Goal: Task Accomplishment & Management: Use online tool/utility

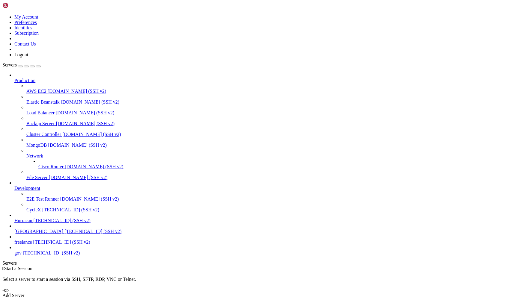
click at [391, 266] on div " Start a Session Select a server to start a session via SSH, SFTP, RDP, VNC or…" at bounding box center [258, 282] width 513 height 32
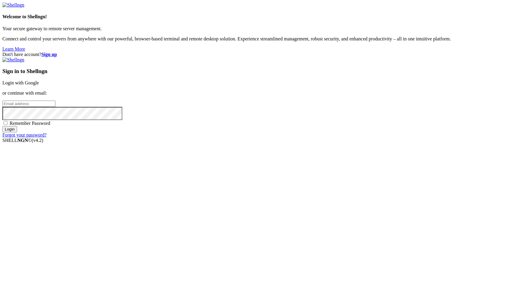
click at [39, 85] on link "Login with Google" at bounding box center [20, 82] width 37 height 5
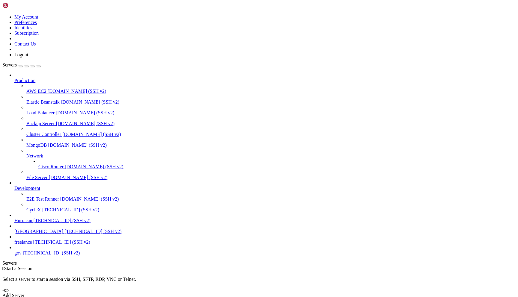
click at [61, 2] on div "My Account Preferences Identities Subscription Contact Us Logout" at bounding box center [258, 29] width 513 height 55
click at [2, 14] on icon at bounding box center [2, 14] width 0 height 0
click at [37, 25] on link "Preferences" at bounding box center [25, 22] width 22 height 5
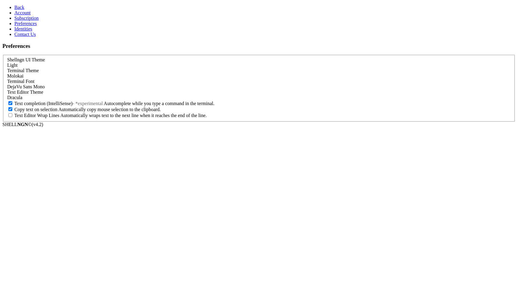
click at [144, 63] on div "Light" at bounding box center [258, 65] width 503 height 5
click at [24, 9] on link "Back" at bounding box center [19, 7] width 10 height 5
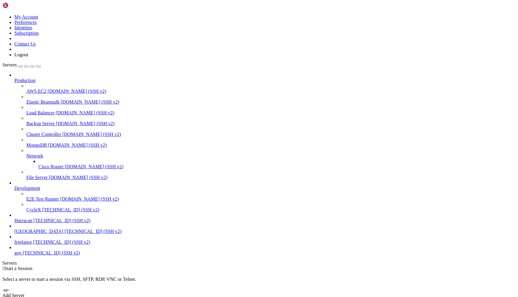
scroll to position [8, 0]
click at [363, 266] on div " Start a Session Select a server to start a session via SSH, SFTP, RDP, VNC or…" at bounding box center [258, 282] width 513 height 32
click at [32, 223] on span "Hurracan" at bounding box center [23, 220] width 18 height 5
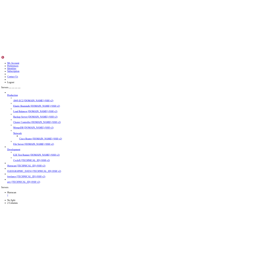
scroll to position [0, 0]
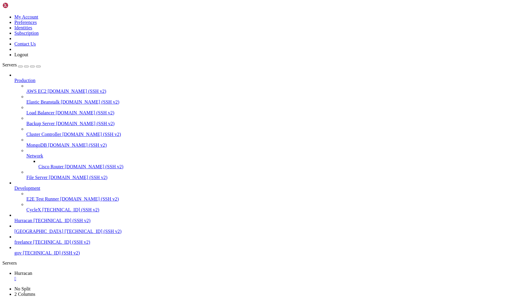
drag, startPoint x: 170, startPoint y: 496, endPoint x: 167, endPoint y: 493, distance: 4.3
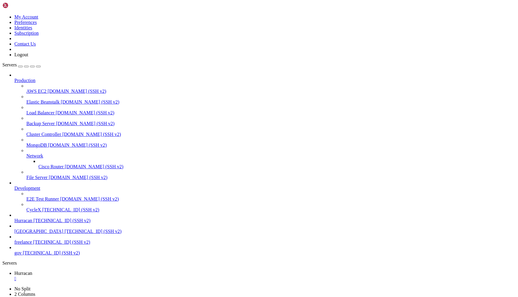
drag, startPoint x: 171, startPoint y: 490, endPoint x: 175, endPoint y: 488, distance: 4.3
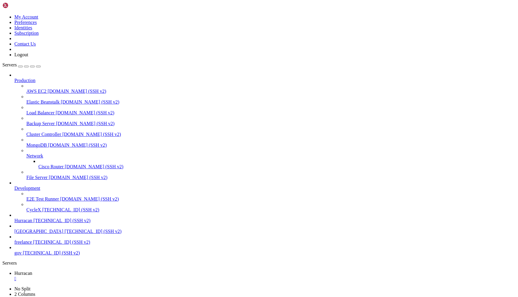
scroll to position [4554, 0]
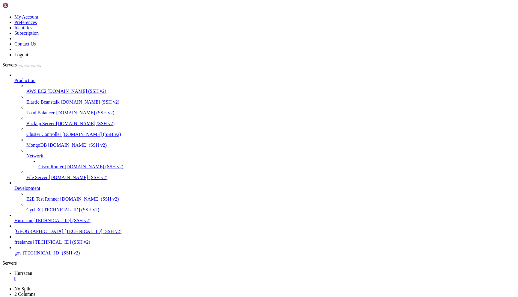
scroll to position [5780, 0]
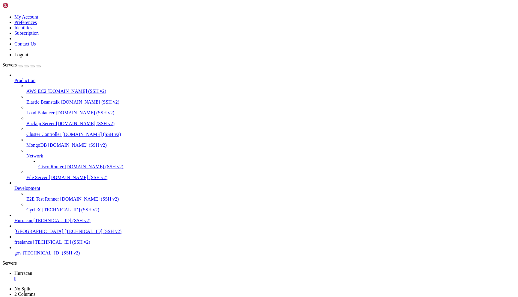
scroll to position [7594, 0]
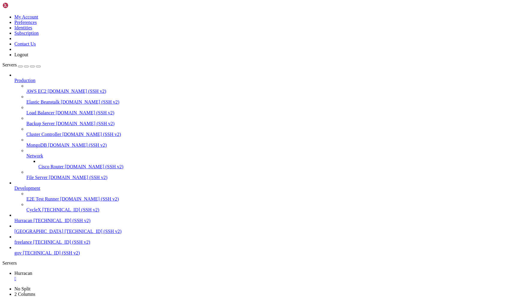
scroll to position [292, 0]
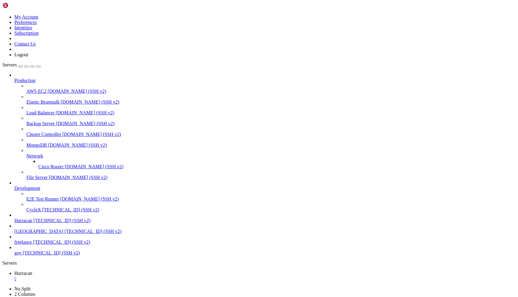
drag, startPoint x: 192, startPoint y: 552, endPoint x: 193, endPoint y: 568, distance: 16.5
copy div "() => setError('')}> ──────────────────────────────────────────────────────────…"
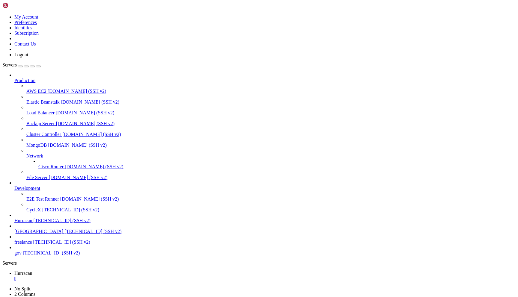
scroll to position [6548, 0]
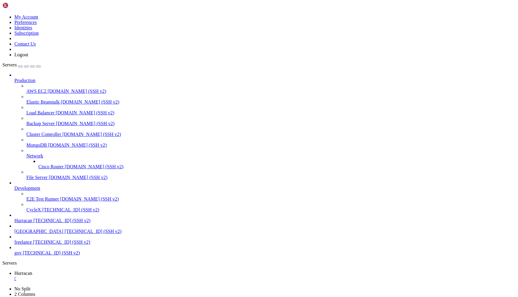
click at [109, 276] on div "" at bounding box center [264, 278] width 501 height 5
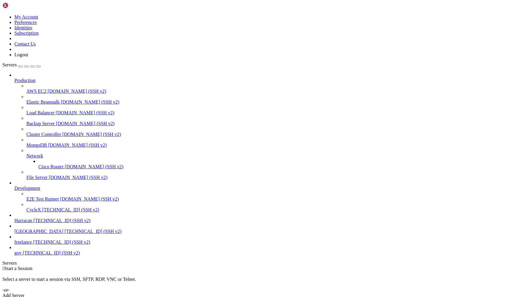
click at [47, 223] on span "[TECHNICAL_ID] (SSH v2)" at bounding box center [62, 220] width 57 height 5
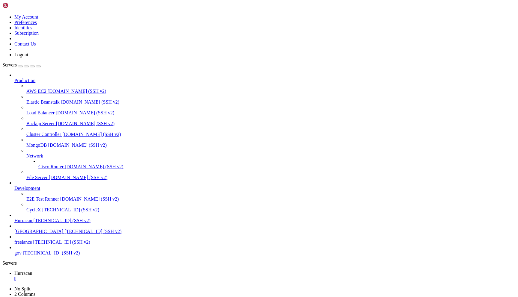
click at [105, 271] on link "Hurracan " at bounding box center [264, 276] width 501 height 11
click at [106, 271] on link "Hurracan " at bounding box center [264, 276] width 501 height 11
click at [108, 276] on div "" at bounding box center [264, 278] width 501 height 5
click at [63, 223] on span "[TECHNICAL_ID] (SSH v2)" at bounding box center [62, 220] width 57 height 5
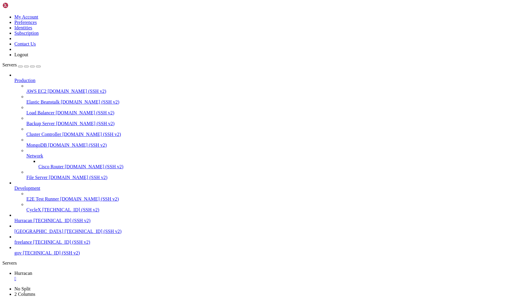
click at [109, 276] on div "" at bounding box center [264, 278] width 501 height 5
click at [56, 223] on span "[TECHNICAL_ID] (SSH v2)" at bounding box center [62, 220] width 57 height 5
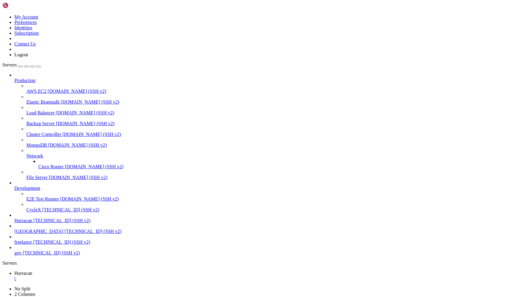
scroll to position [2170, 0]
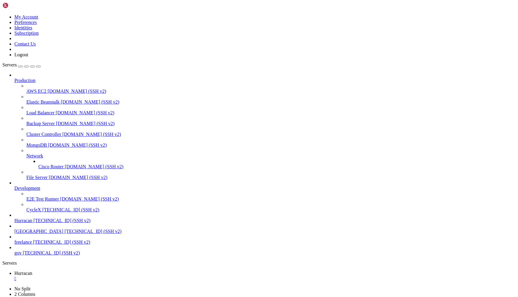
scroll to position [16724, 0]
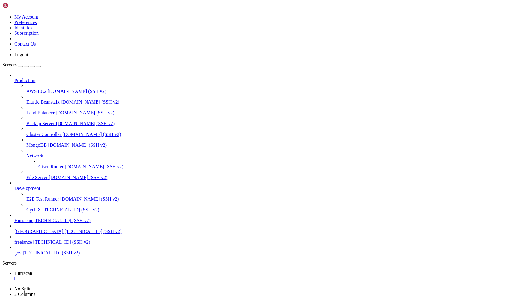
scroll to position [26387, 0]
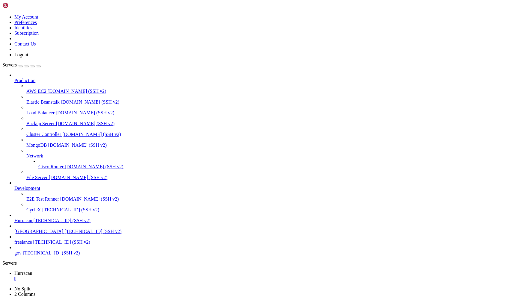
drag, startPoint x: 225, startPoint y: 544, endPoint x: 224, endPoint y: 552, distance: 7.8
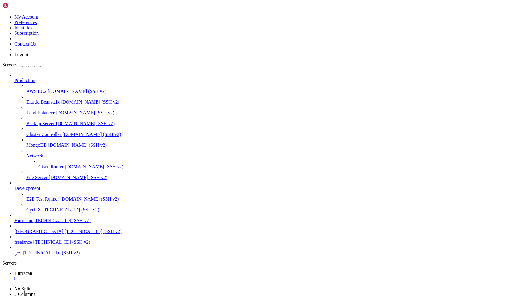
click at [109, 276] on div "" at bounding box center [264, 278] width 501 height 5
click at [32, 223] on span "Hurracan" at bounding box center [23, 220] width 18 height 5
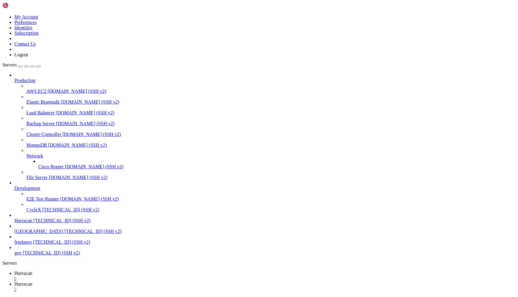
type input "/home/admin/shops/[PERSON_NAME]"
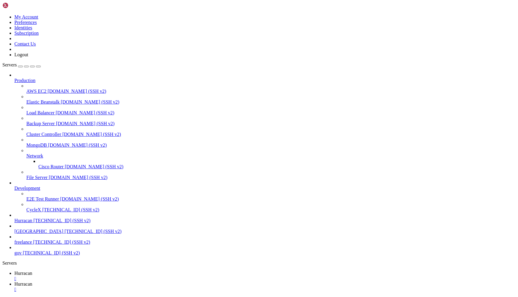
drag, startPoint x: 182, startPoint y: 19, endPoint x: 147, endPoint y: -10, distance: 45.8
click at [32, 271] on span "Hurracan" at bounding box center [23, 273] width 18 height 5
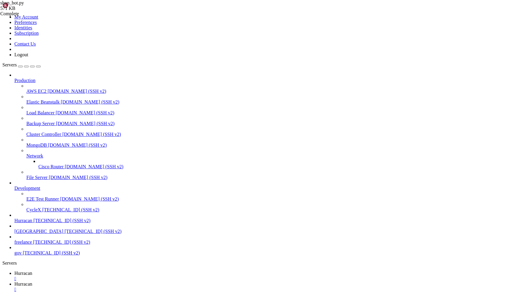
scroll to position [419, 0]
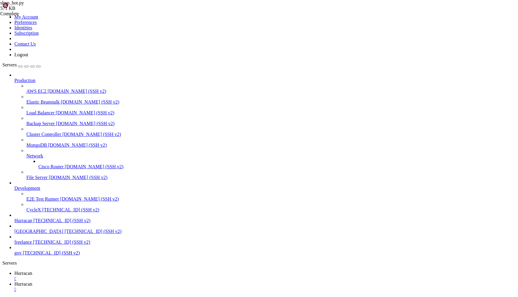
scroll to position [8420, 0]
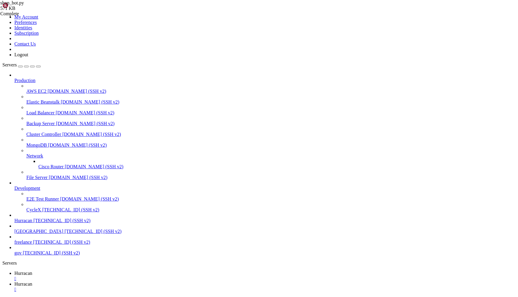
scroll to position [0, 0]
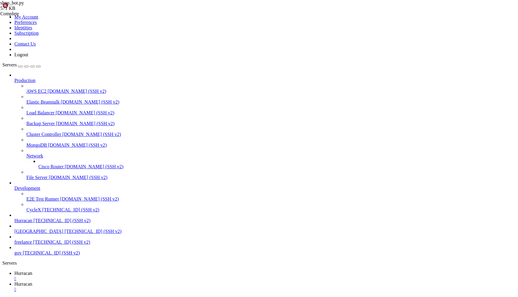
scroll to position [14199, 0]
